Goal: Entertainment & Leisure: Browse casually

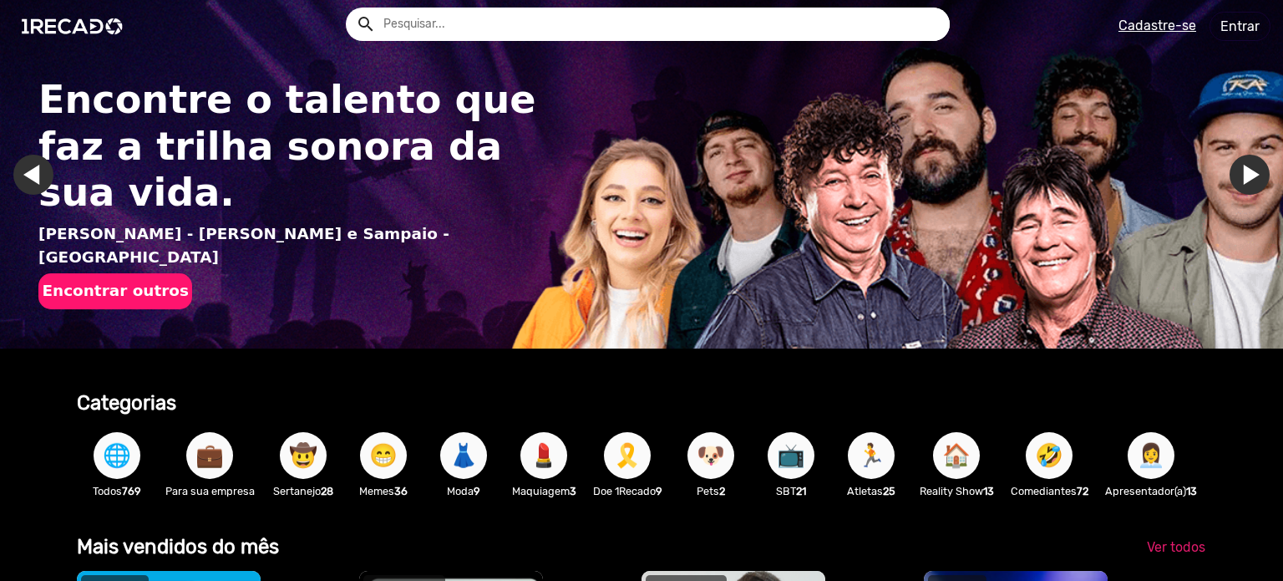
click at [545, 30] on input "text" at bounding box center [660, 24] width 579 height 33
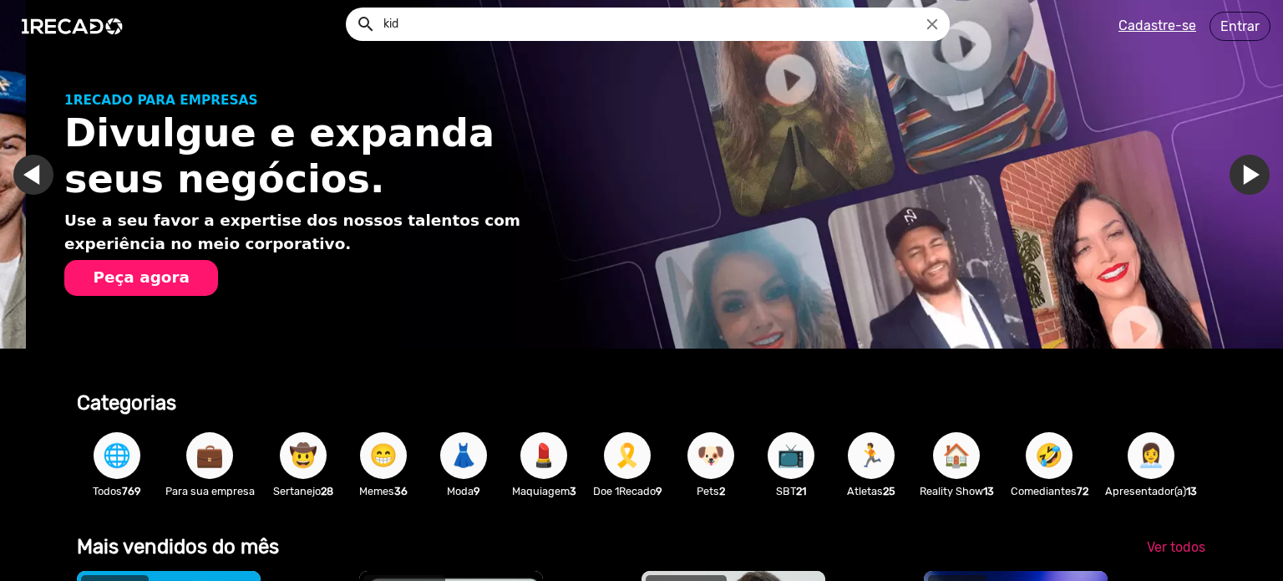
click at [350, 8] on button "search" at bounding box center [364, 22] width 29 height 29
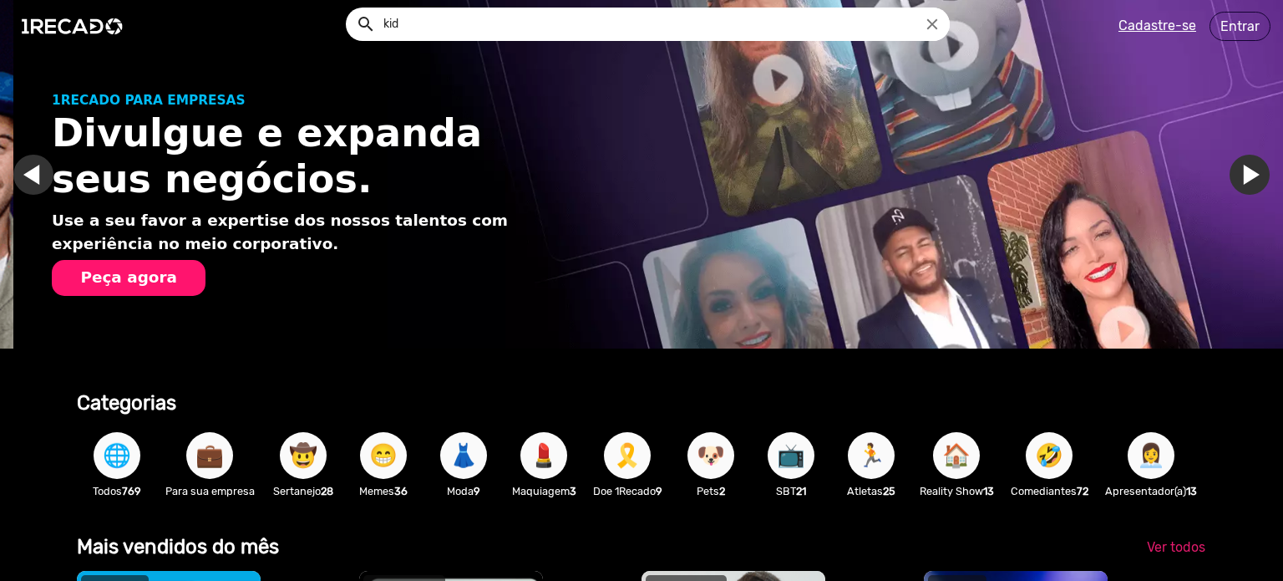
scroll to position [0, 1270]
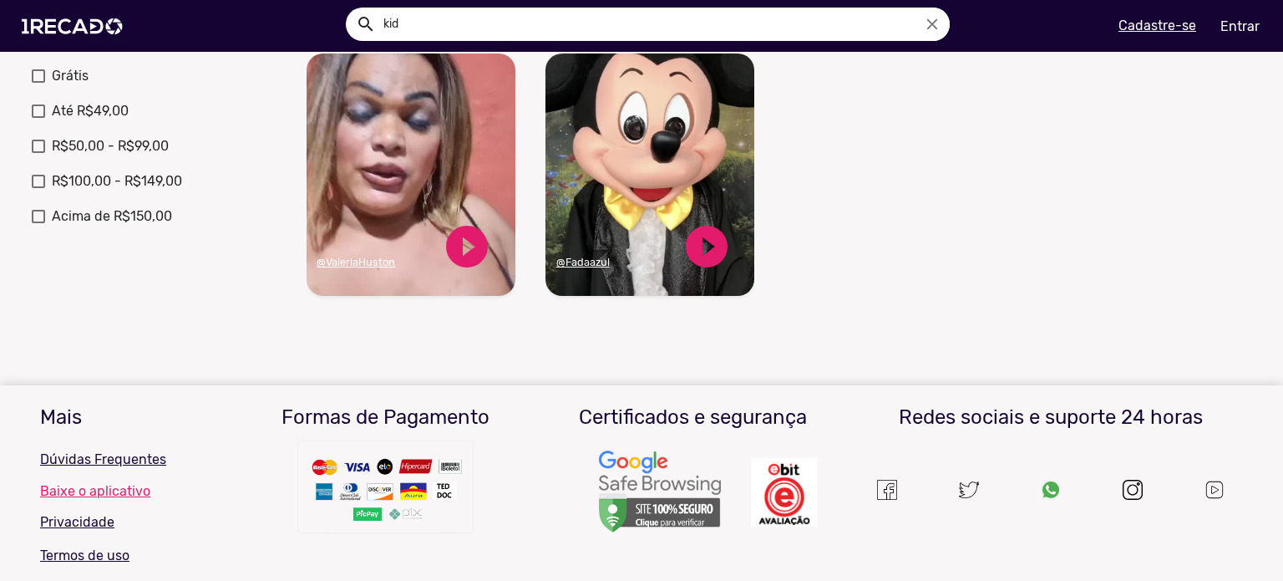
scroll to position [585, 0]
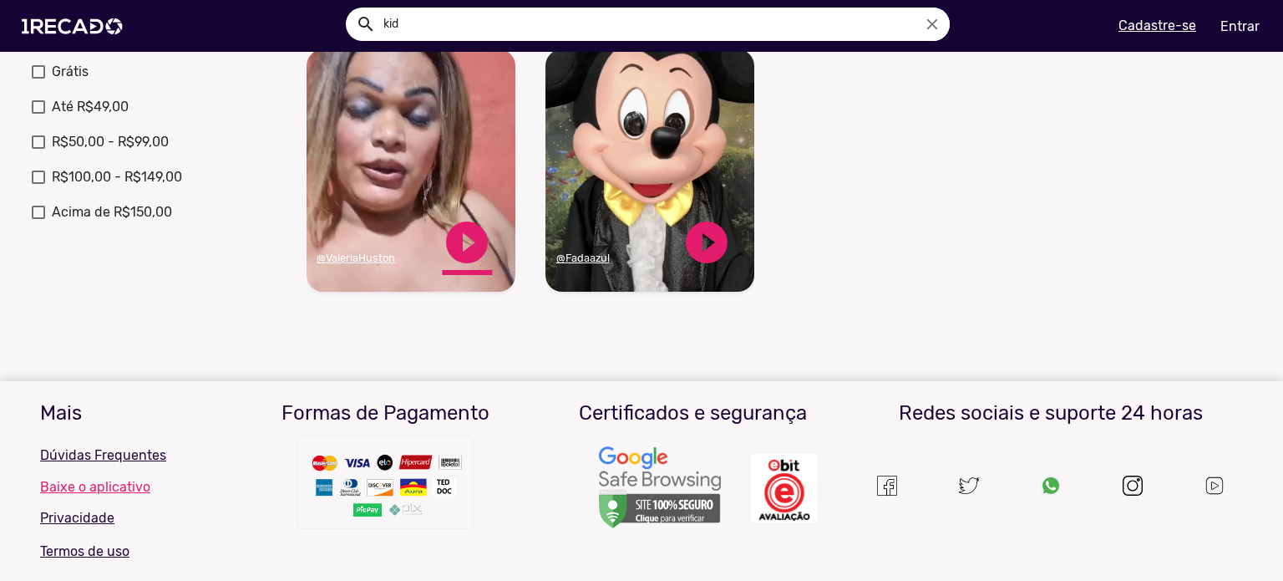
click at [471, 256] on link "play_circle_filled" at bounding box center [467, 242] width 50 height 50
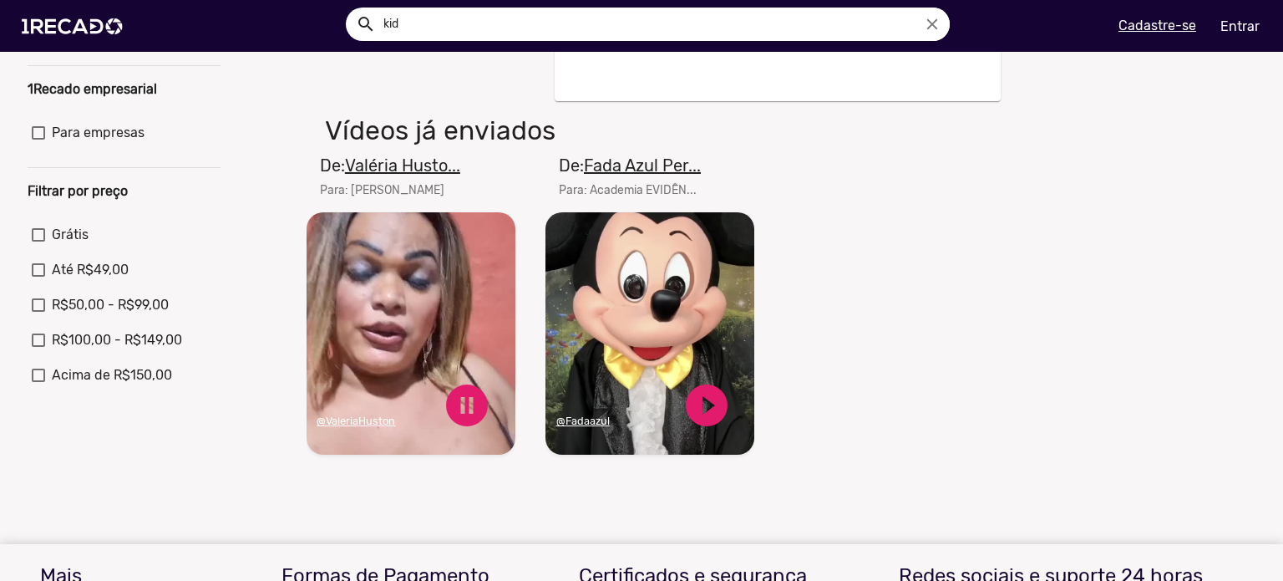
scroll to position [418, 0]
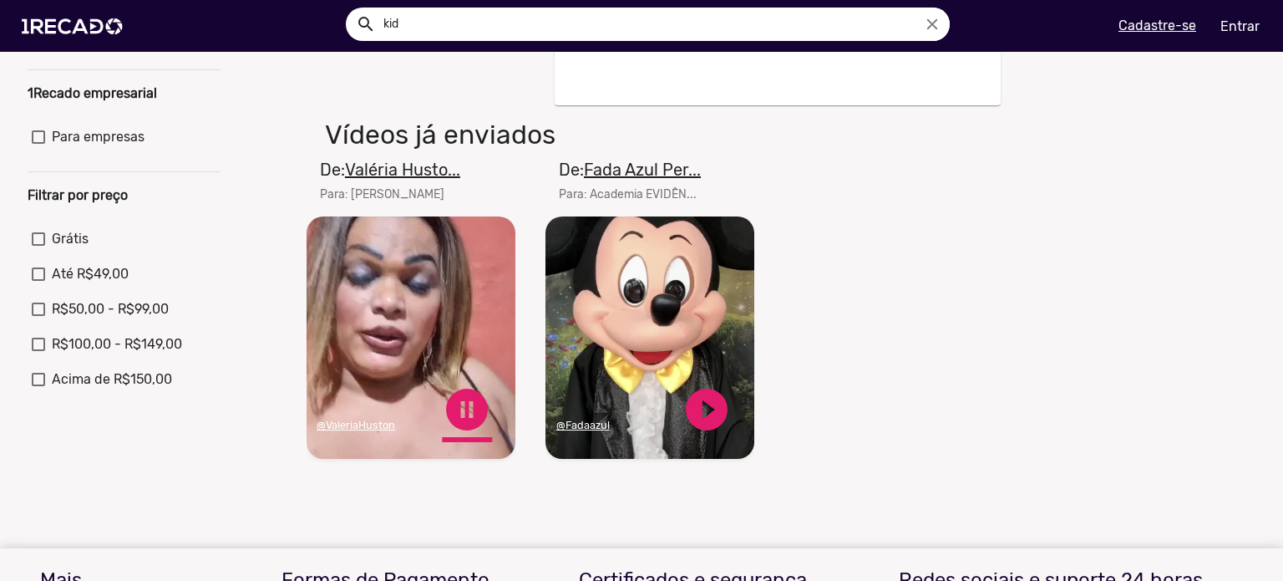
click at [471, 413] on link "pause_circle" at bounding box center [467, 409] width 50 height 50
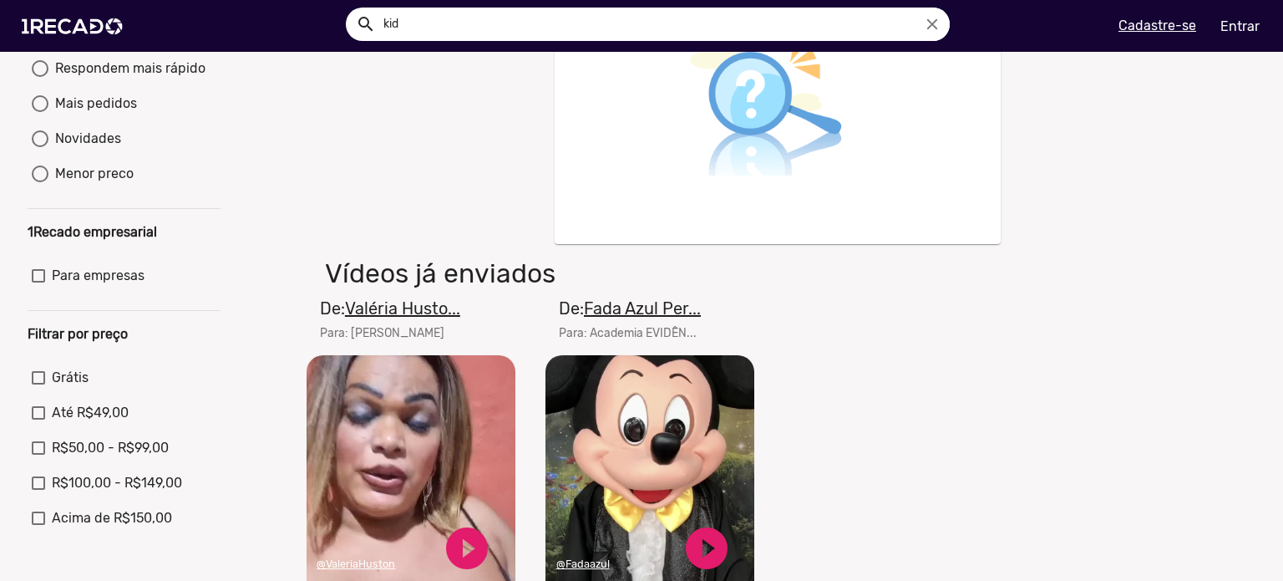
scroll to position [84, 0]
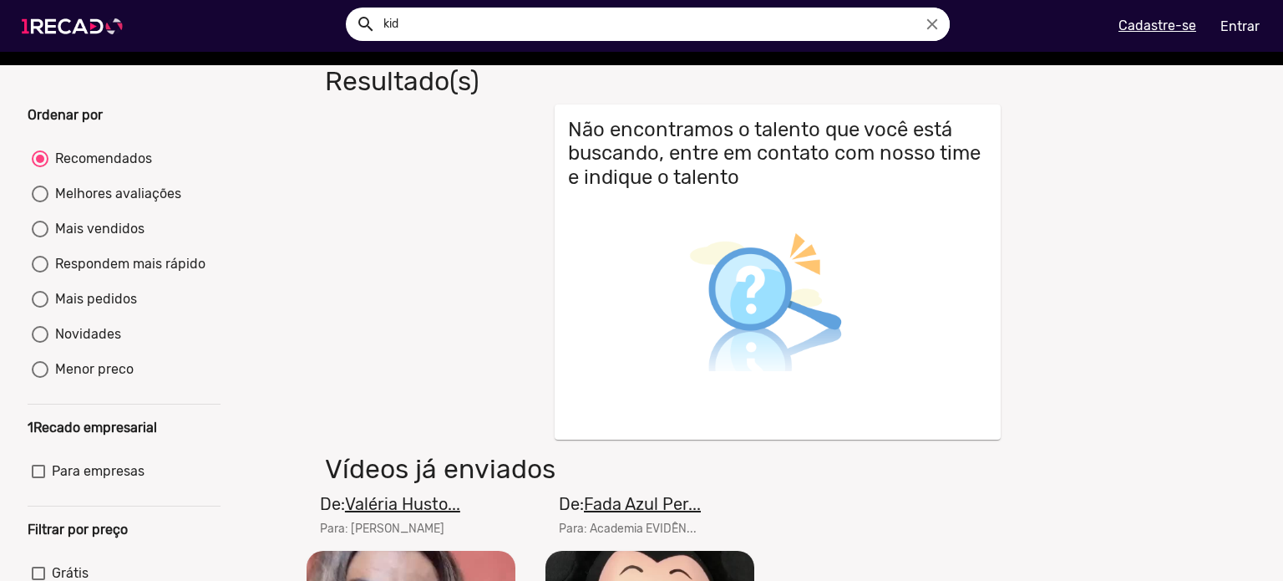
click at [33, 23] on img at bounding box center [76, 26] width 126 height 71
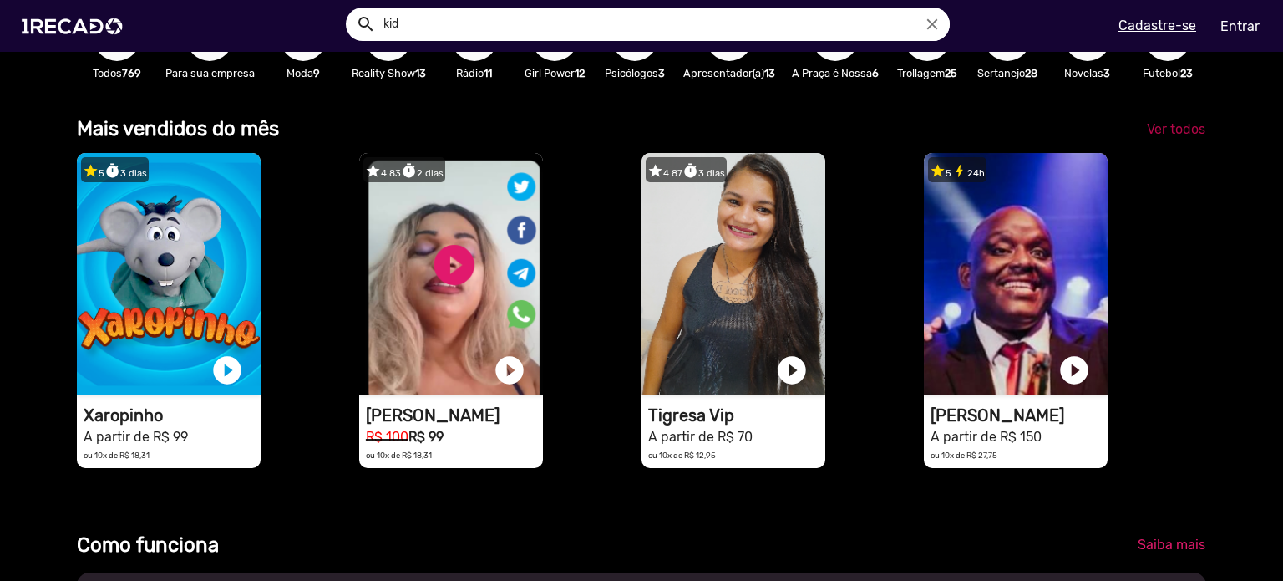
scroll to position [0, 3194]
click at [1177, 137] on span "Ver todos" at bounding box center [1176, 129] width 58 height 16
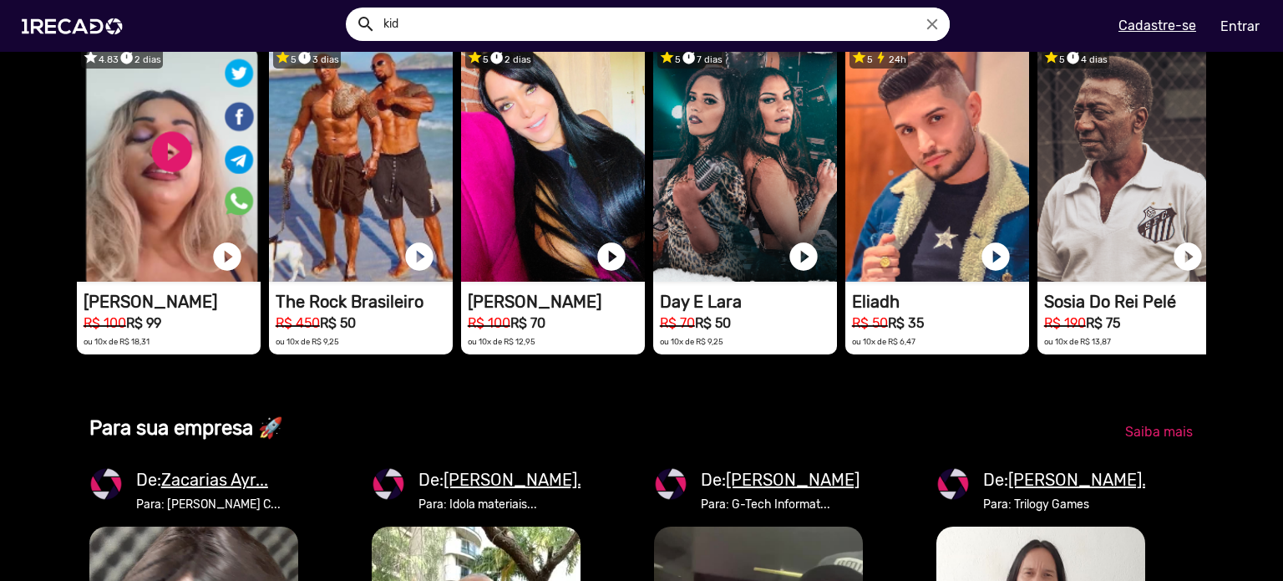
scroll to position [1253, 0]
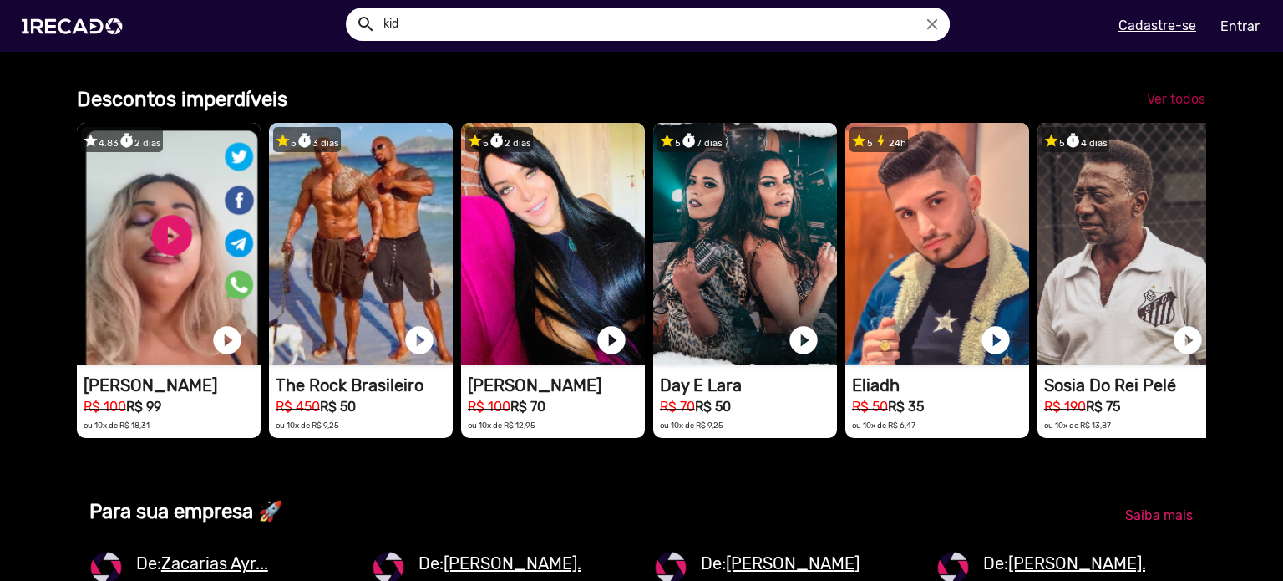
click at [1182, 107] on span "Ver todos" at bounding box center [1176, 99] width 58 height 16
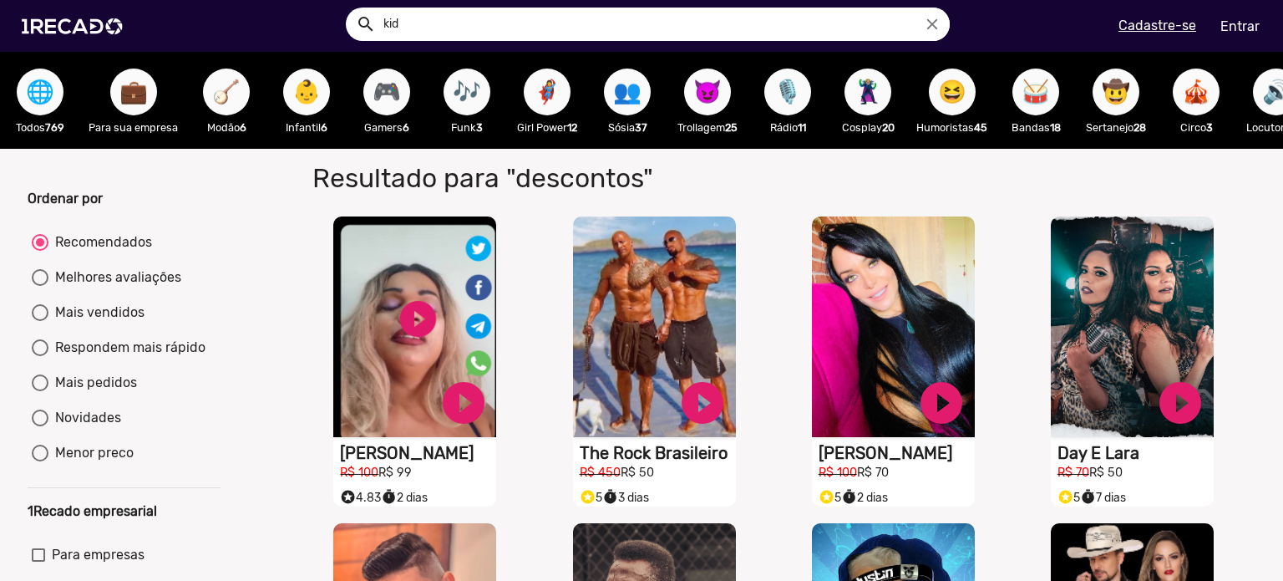
click at [453, 20] on input "kid" at bounding box center [660, 24] width 579 height 33
type input "[PERSON_NAME]"
click at [350, 8] on button "search" at bounding box center [364, 22] width 29 height 29
